Goal: Transaction & Acquisition: Purchase product/service

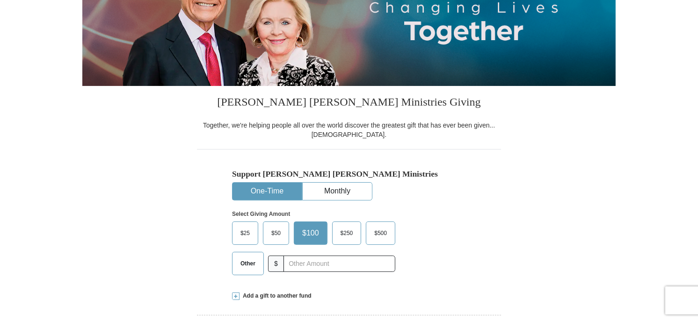
scroll to position [187, 0]
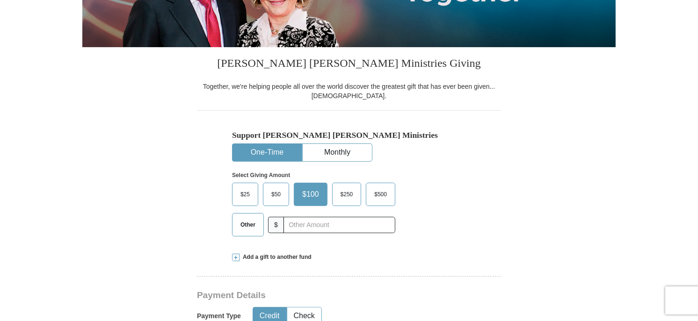
click at [246, 193] on span "$25" at bounding box center [245, 195] width 19 height 14
click at [0, 0] on input "$25" at bounding box center [0, 0] width 0 height 0
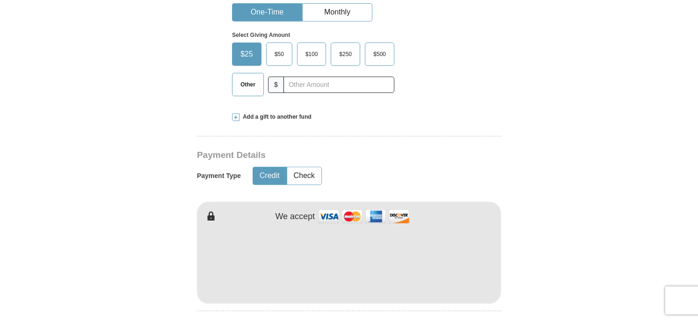
click at [237, 116] on span at bounding box center [235, 117] width 7 height 7
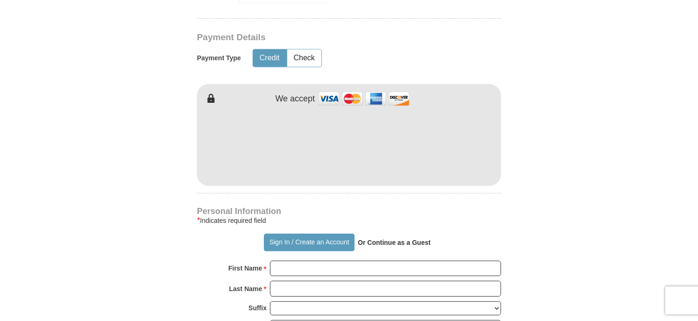
scroll to position [655, 0]
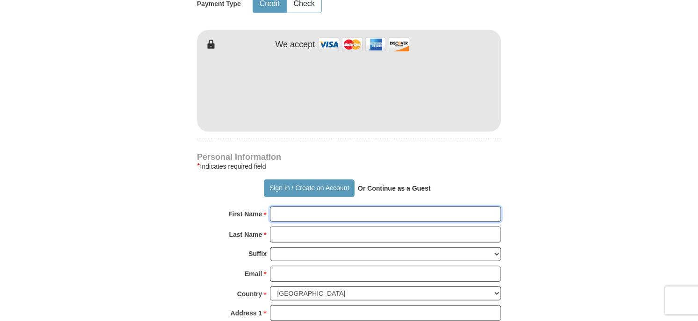
click at [300, 207] on input "First Name *" at bounding box center [385, 215] width 231 height 16
type input "[PERSON_NAME] and [PERSON_NAME]"
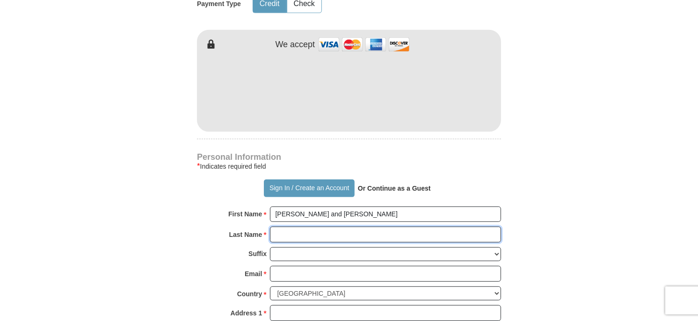
click at [303, 227] on input "Last Name *" at bounding box center [385, 235] width 231 height 16
type input "[PERSON_NAME]"
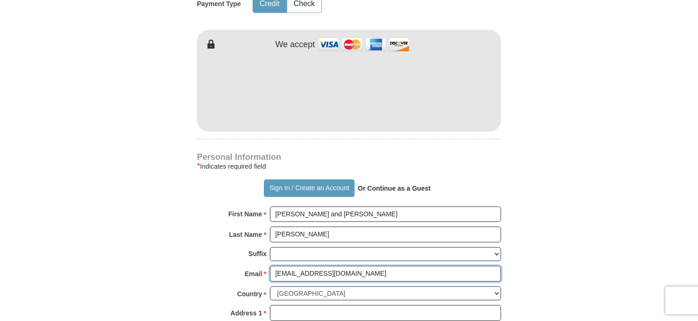
type input "[EMAIL_ADDRESS][DOMAIN_NAME]"
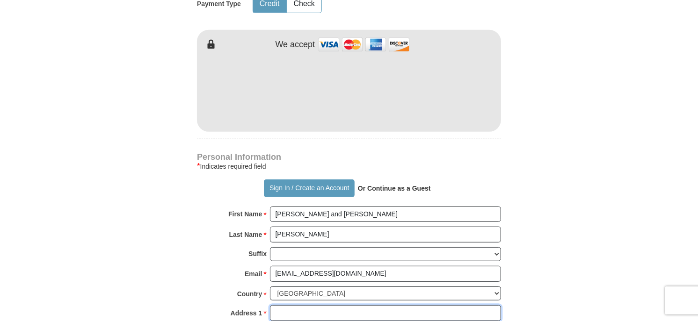
click at [282, 306] on input "Address 1 *" at bounding box center [385, 313] width 231 height 16
type input "[STREET_ADDRESS]"
click at [611, 216] on form "Already have an account? Sign in for faster giving. Don't have an account? Crea…" at bounding box center [348, 34] width 533 height 1302
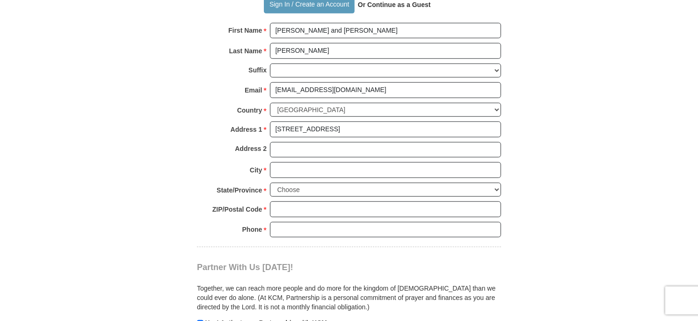
scroll to position [842, 0]
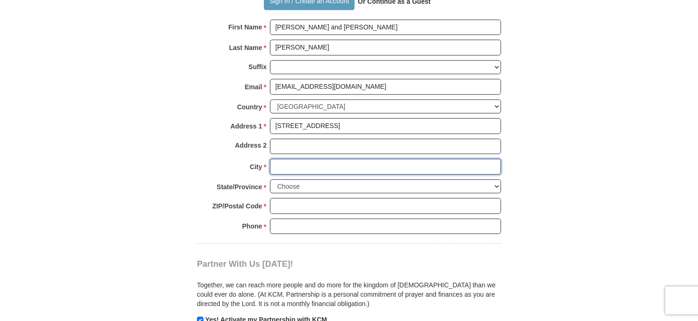
click at [292, 159] on input "City *" at bounding box center [385, 167] width 231 height 16
type input "Napa"
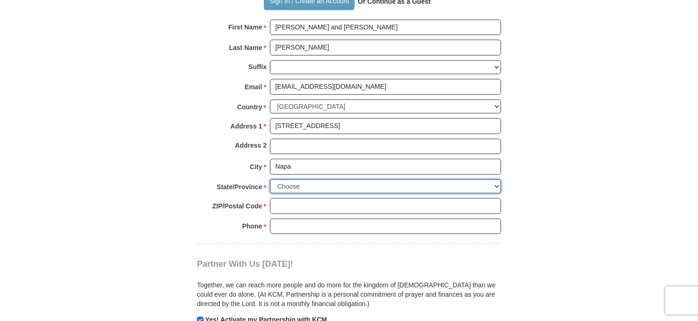
select select "CA"
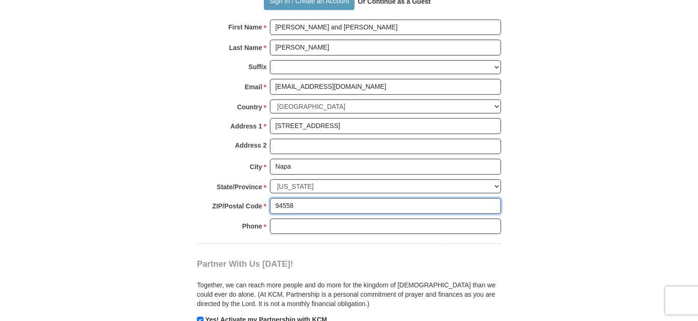
type input "94558"
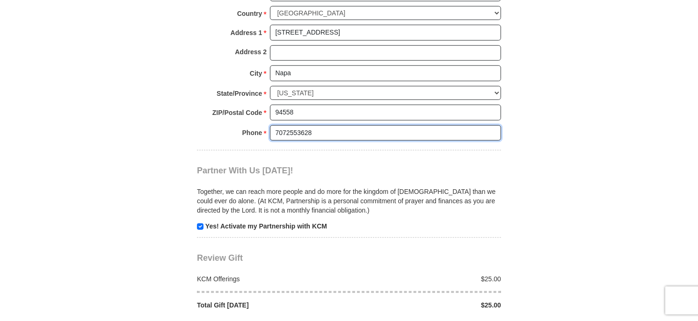
type input "7072553628"
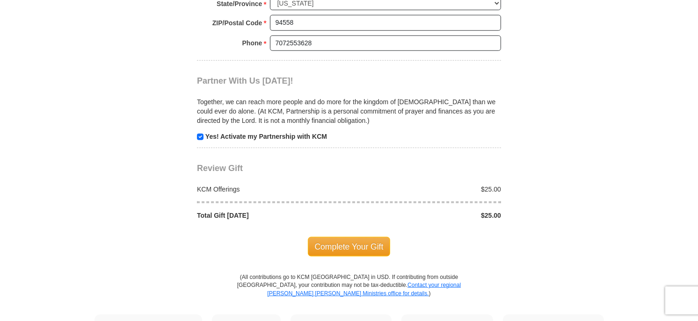
scroll to position [1076, 0]
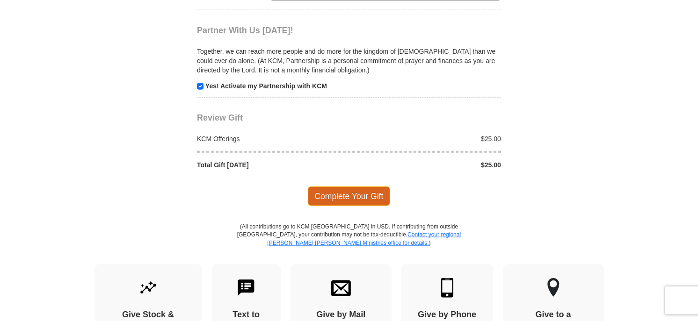
click at [348, 187] on span "Complete Your Gift" at bounding box center [349, 197] width 83 height 20
